Goal: Check status: Check status

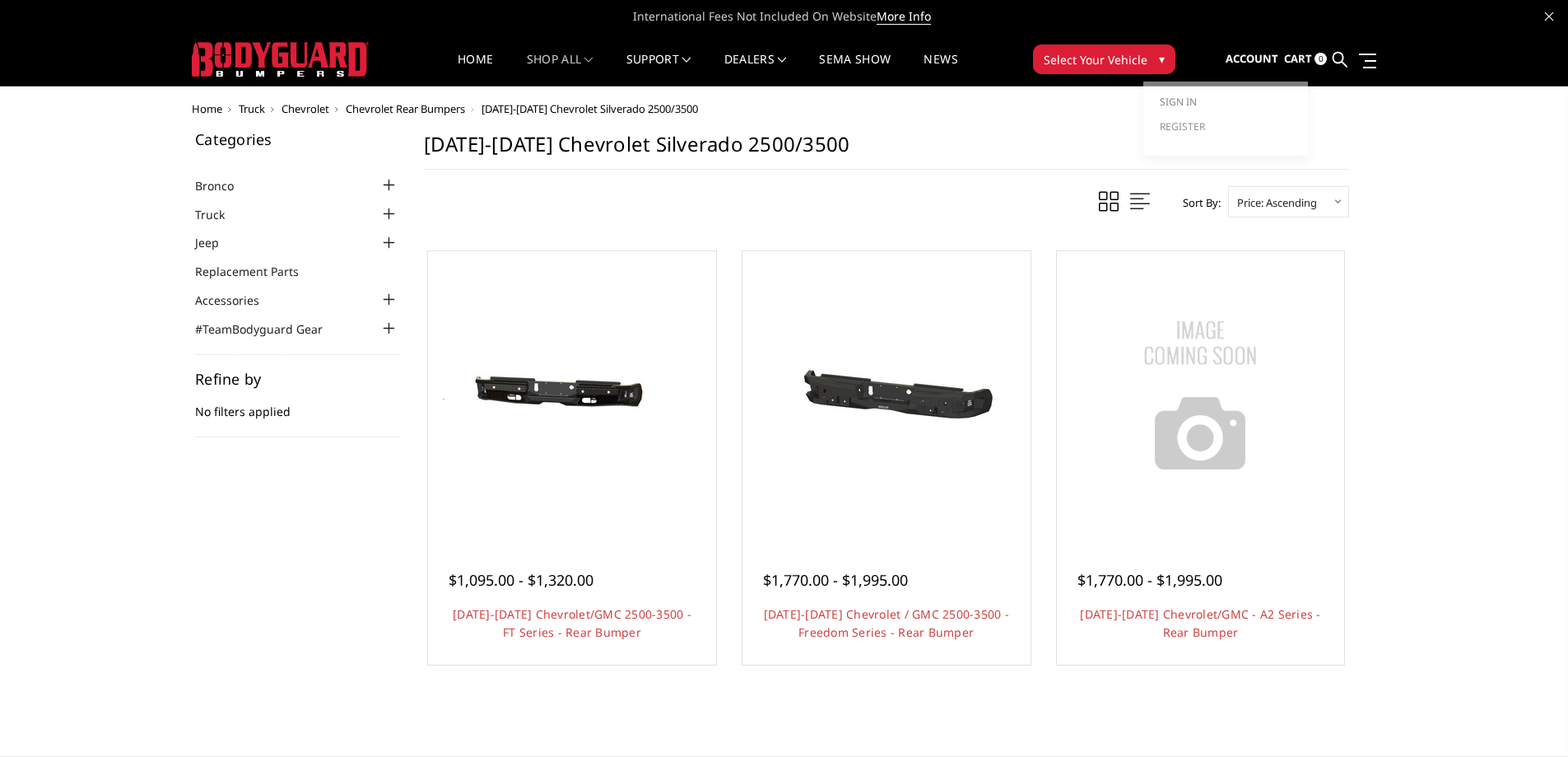
click at [1217, 93] on link "Sign in" at bounding box center [1226, 102] width 132 height 25
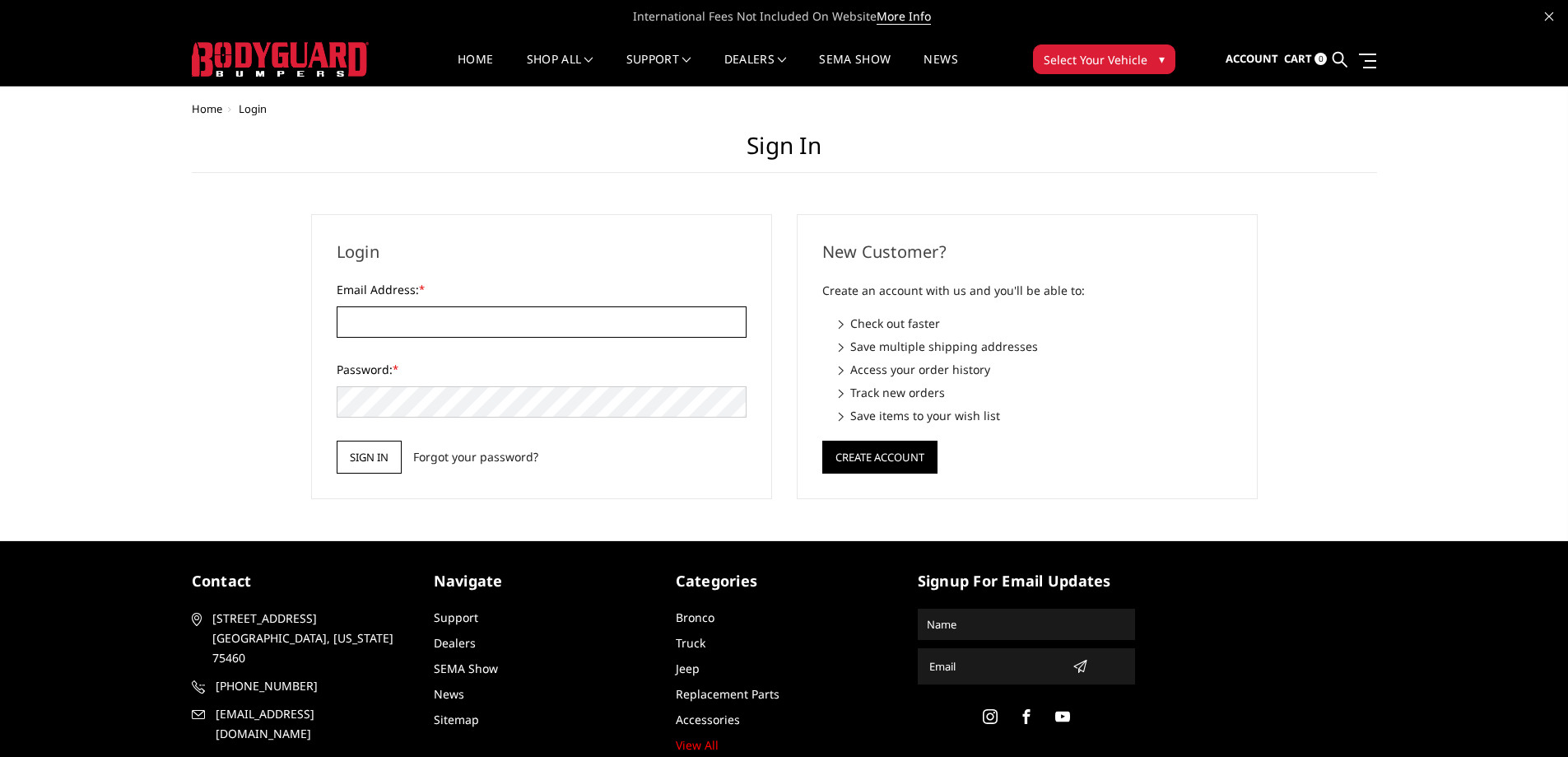
type input "[PERSON_NAME][EMAIL_ADDRESS][DOMAIN_NAME]"
click at [377, 442] on input "Sign in" at bounding box center [370, 457] width 65 height 33
